Goal: Use online tool/utility

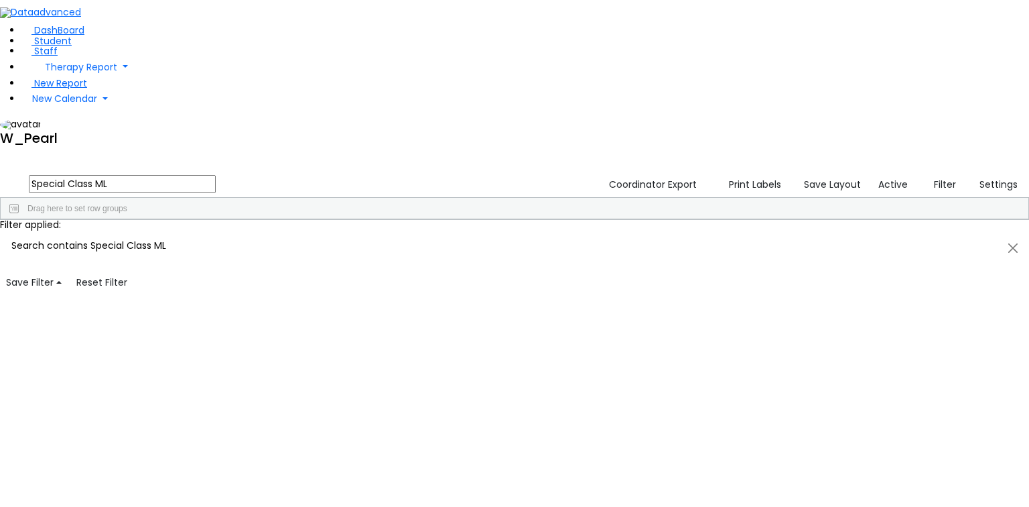
scroll to position [1823, 0]
drag, startPoint x: 277, startPoint y: 56, endPoint x: 3, endPoint y: 38, distance: 275.3
click at [3, 38] on div "DashBoard Student Staff Therapy Report Student Old Calendar Report" at bounding box center [514, 146] width 1029 height 293
type input "Itinera"
click at [775, 174] on button "Print Labels" at bounding box center [751, 184] width 74 height 21
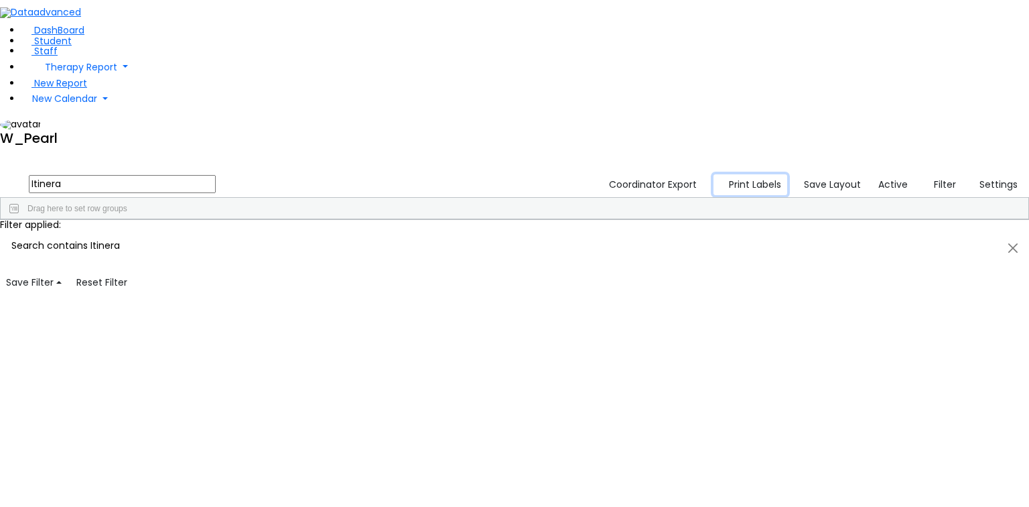
checkbox input "true"
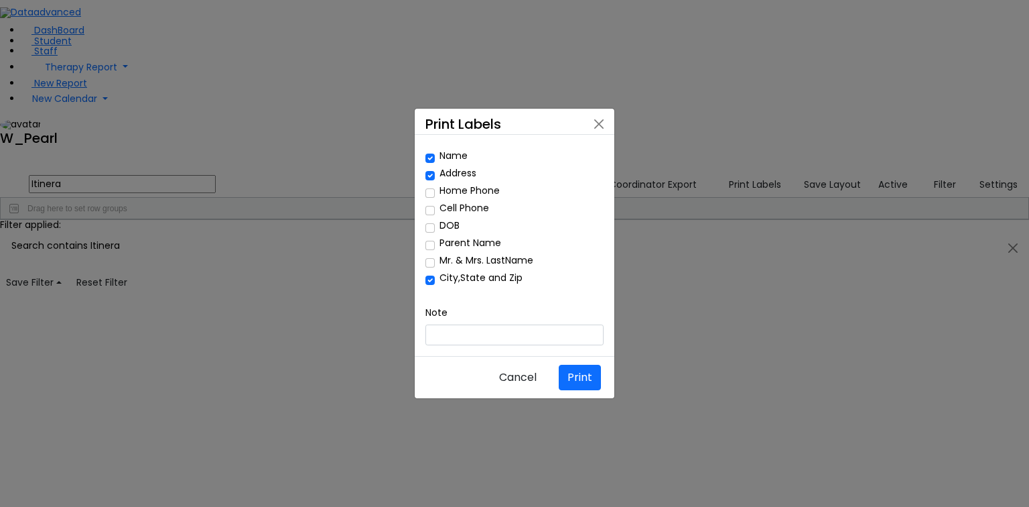
click at [431, 255] on div "Name Address Home Phone Cell Phone DOB" at bounding box center [515, 220] width 178 height 150
click at [430, 263] on input "Mr. & Mrs. LastName" at bounding box center [430, 262] width 9 height 9
checkbox input "true"
click at [431, 163] on input "Name" at bounding box center [430, 157] width 9 height 9
checkbox input "false"
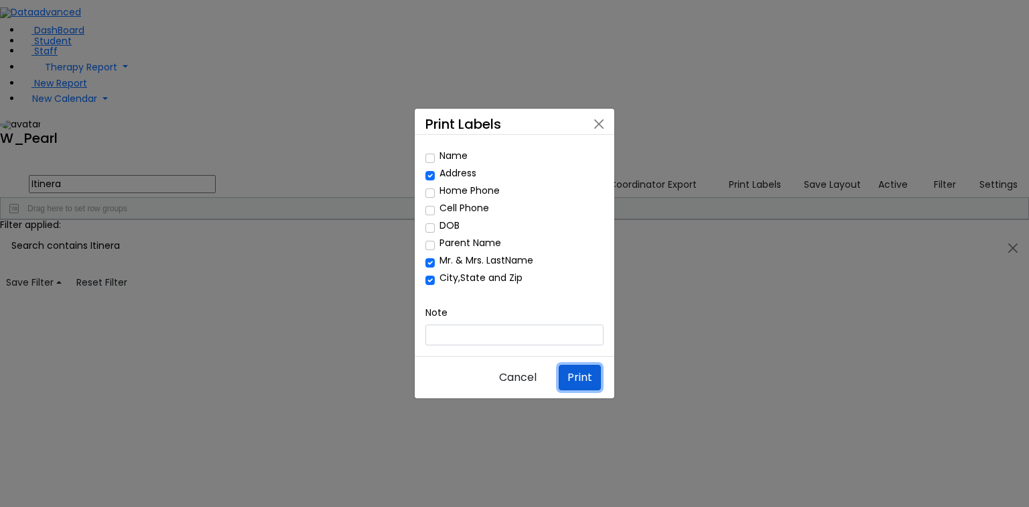
click at [586, 365] on button "Print" at bounding box center [580, 377] width 42 height 25
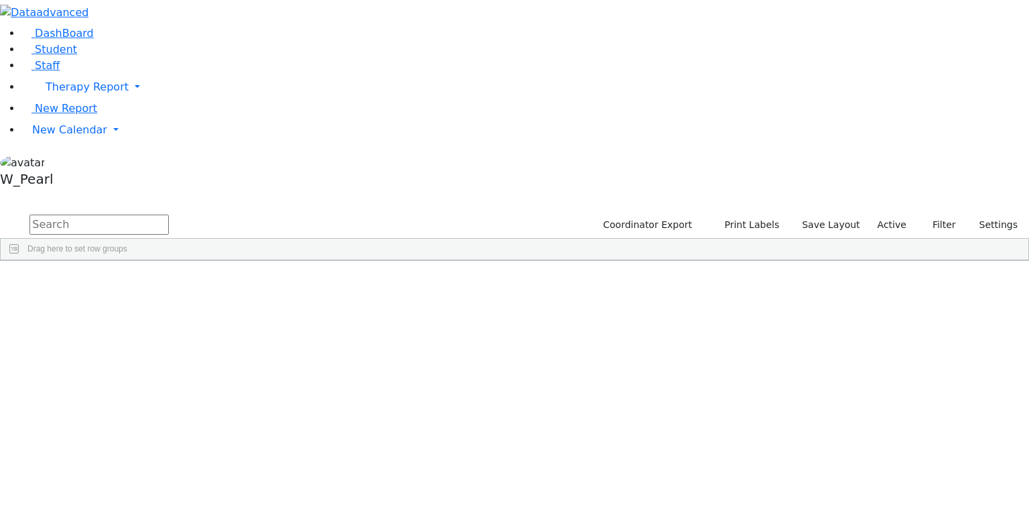
click at [169, 214] on input "text" at bounding box center [98, 224] width 139 height 20
type input "Itineran"
click at [751, 214] on button "Print Labels" at bounding box center [747, 224] width 76 height 21
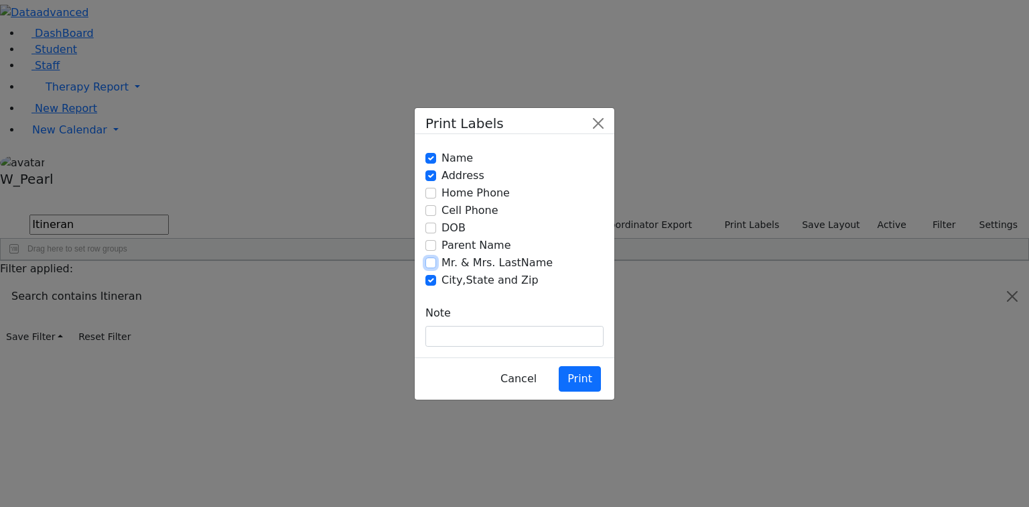
click at [432, 263] on input "Mr. & Mrs. LastName" at bounding box center [431, 262] width 11 height 11
checkbox input "true"
click at [426, 164] on input "Name" at bounding box center [431, 158] width 11 height 11
checkbox input "false"
click at [568, 366] on button "Print" at bounding box center [580, 378] width 42 height 25
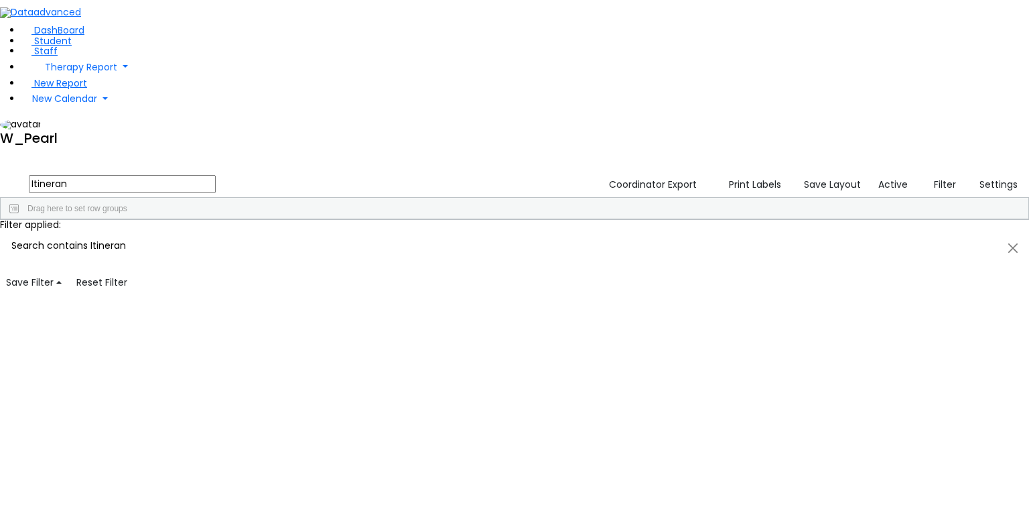
drag, startPoint x: 253, startPoint y: 46, endPoint x: -58, endPoint y: -5, distance: 315.1
click at [0, 0] on html "Printing Please wait. Remaining time 10 seconds. Print Schedule Options Show Bi…" at bounding box center [514, 146] width 1029 height 293
type input "ML"
click at [771, 174] on button "Print Labels" at bounding box center [751, 184] width 74 height 21
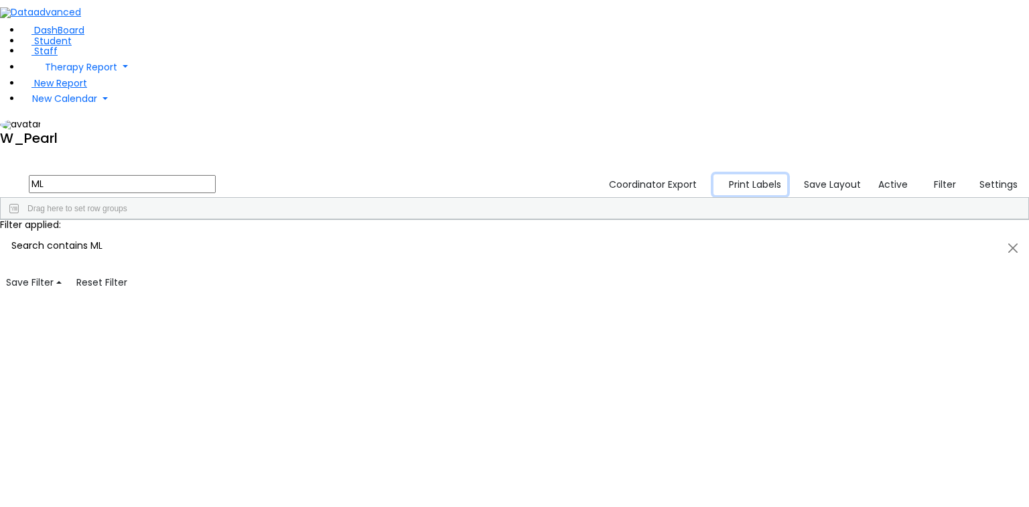
checkbox input "true"
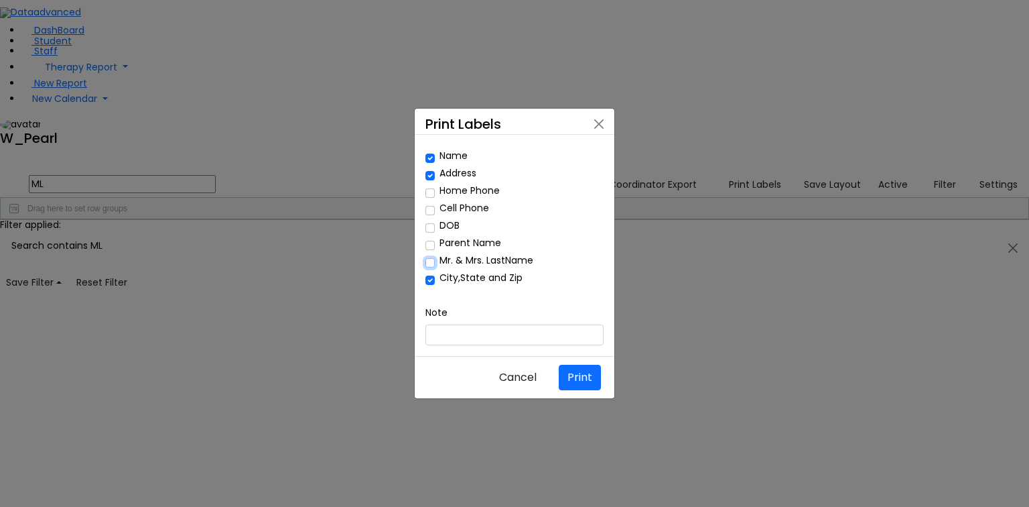
click at [426, 261] on input "Mr. & Mrs. LastName" at bounding box center [430, 262] width 9 height 9
checkbox input "true"
click at [431, 163] on input "Name" at bounding box center [430, 157] width 9 height 9
click at [598, 365] on button "Print" at bounding box center [580, 377] width 42 height 25
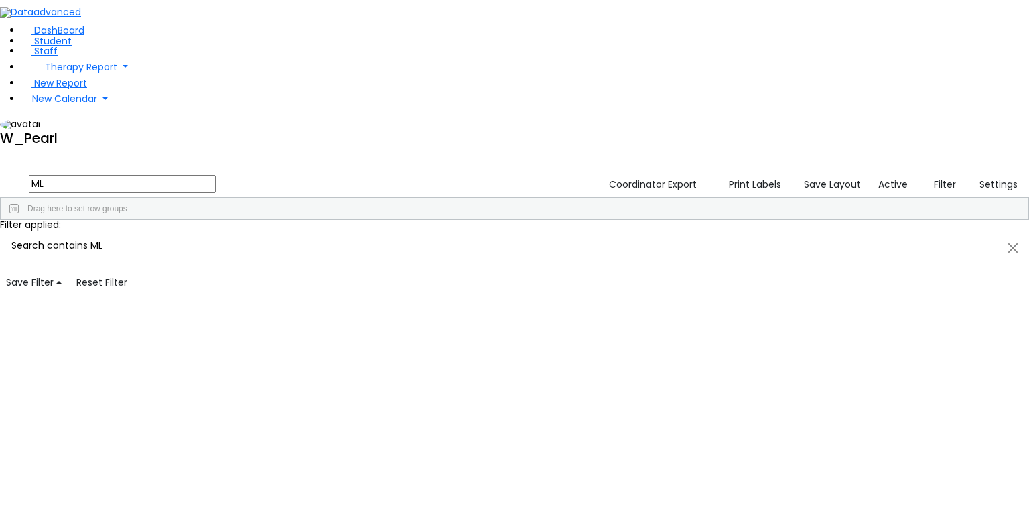
scroll to position [2440, 0]
click at [743, 174] on button "Print Labels" at bounding box center [751, 184] width 74 height 21
checkbox input "true"
checkbox input "false"
